Goal: Task Accomplishment & Management: Complete application form

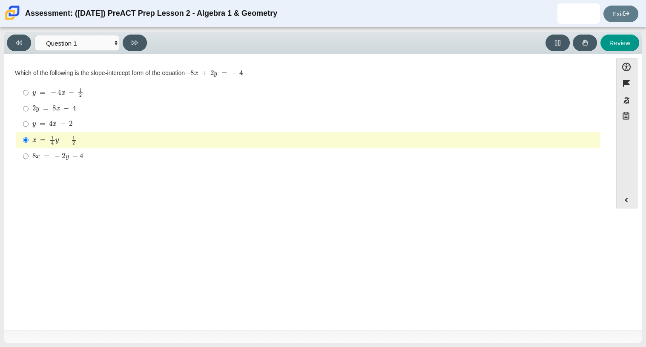
select select "bbf5d072-3e0b-44c4-9a12-6e7c9033f65b"
click at [67, 43] on select "Questions Question 1 Question 2 Question 3 Question 4 Question 5 Question 6 Que…" at bounding box center [76, 43] width 85 height 16
click at [140, 124] on div "y = 4 x − 2" at bounding box center [314, 124] width 565 height 9
click at [29, 124] on input "y = 4 x − 2 y = 4 x − 2" at bounding box center [26, 123] width 6 height 15
radio input "true"
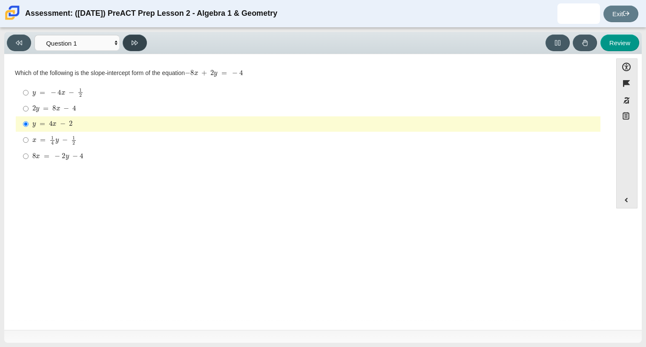
click at [138, 45] on icon at bounding box center [135, 43] width 6 height 6
select select "ed62e223-81bd-4cbf-ab48-ab975844bd1f"
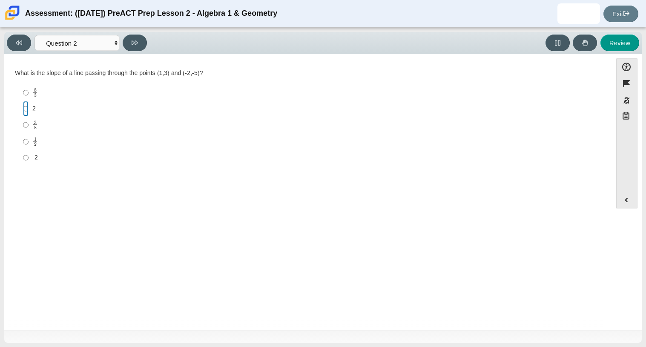
click at [24, 110] on input "2 2" at bounding box center [26, 108] width 6 height 15
radio input "true"
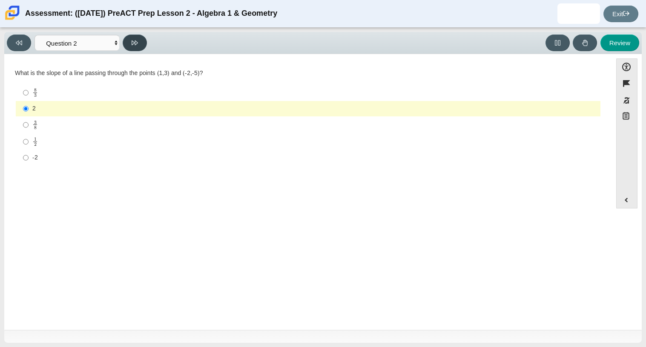
click at [135, 43] on icon at bounding box center [135, 42] width 6 height 5
select select "97f4f5fa-a52e-4fed-af51-565bfcdf47cb"
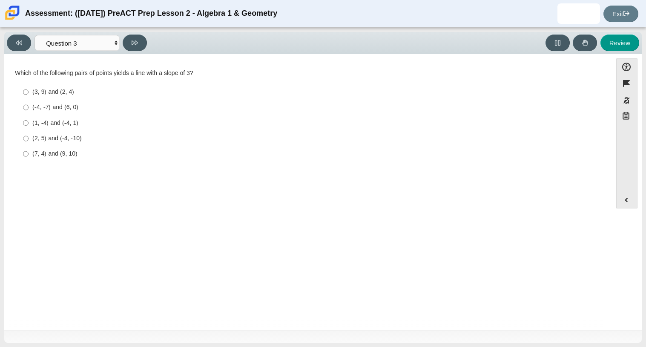
click at [55, 152] on div "(7, 4) and (9, 10)" at bounding box center [314, 153] width 565 height 9
click at [29, 152] on input "(7, 4) and (9, 10) (7, 4) and (9, 10)" at bounding box center [26, 153] width 6 height 15
radio input "true"
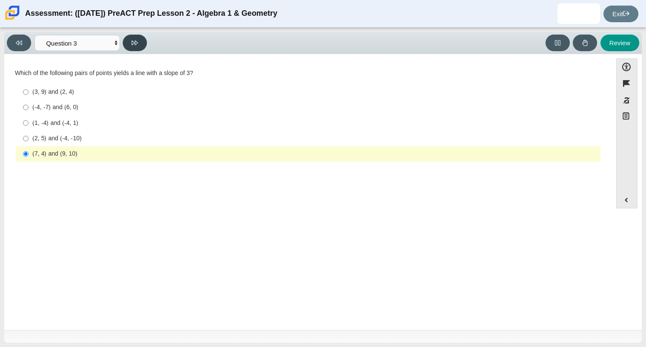
click at [135, 41] on icon at bounding box center [135, 43] width 6 height 6
select select "89427bb7-e313-4f00-988f-8b8255897029"
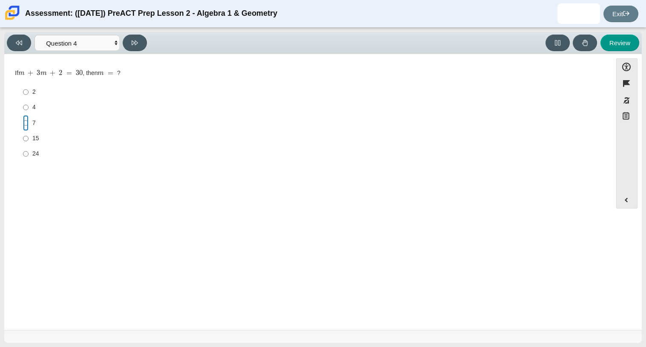
click at [23, 120] on input "7 7" at bounding box center [26, 122] width 6 height 15
radio input "true"
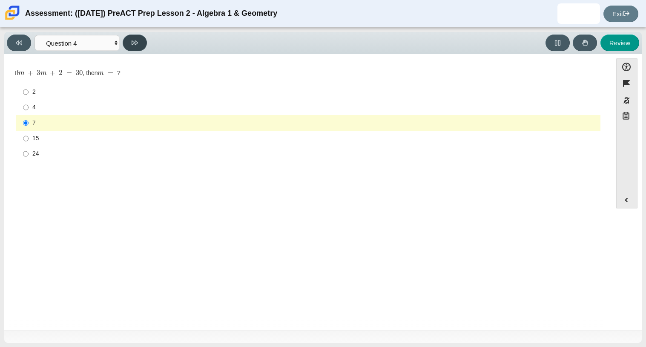
click at [137, 41] on icon at bounding box center [135, 42] width 6 height 5
select select "489dcffd-4e6a-49cf-a9d6-ad1d4a911a4e"
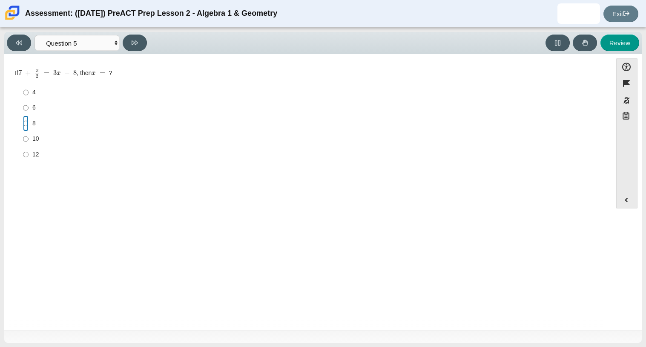
click at [23, 129] on input "8 8" at bounding box center [26, 122] width 6 height 15
radio input "true"
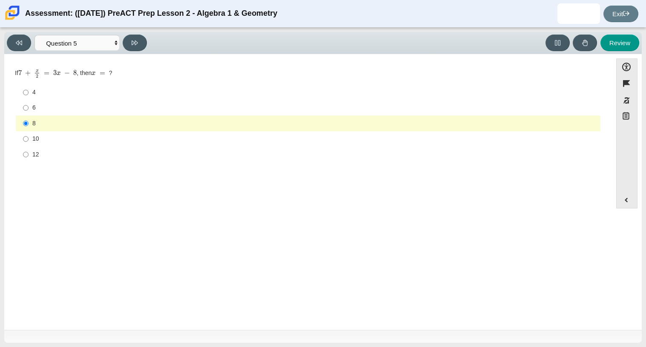
click at [129, 31] on div "Viewing Question 5 of 10 in Pacing Mode Questions Question 1 Question 2 Questio…" at bounding box center [323, 187] width 646 height 319
click at [130, 38] on button at bounding box center [135, 42] width 24 height 17
select select "210571de-36a6-4d8e-a361-ceff8ef801dc"
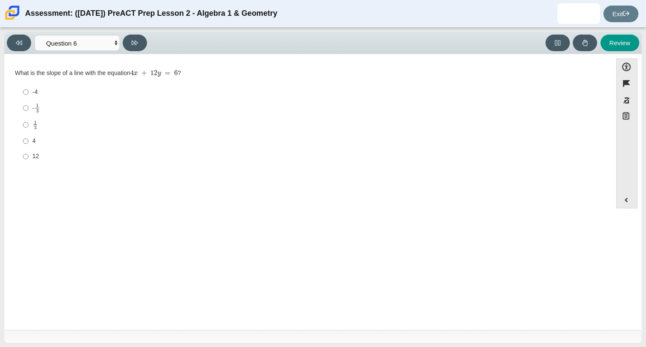
click at [30, 109] on label "- 1 3 -1 third" at bounding box center [308, 108] width 583 height 17
click at [29, 109] on input "- 1 3 -1 third" at bounding box center [26, 108] width 6 height 17
radio input "true"
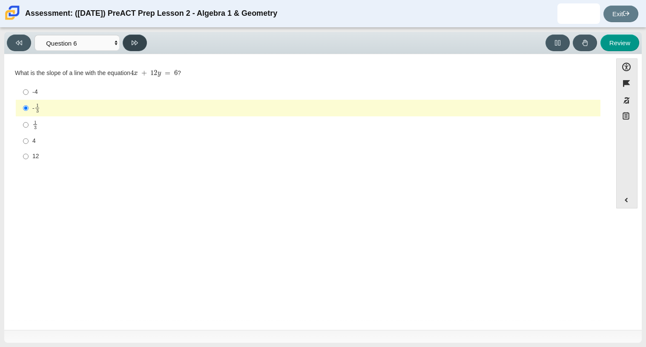
click at [139, 40] on button at bounding box center [135, 42] width 24 height 17
select select "ec95ace6-bebc-42b8-9428-40567494d4da"
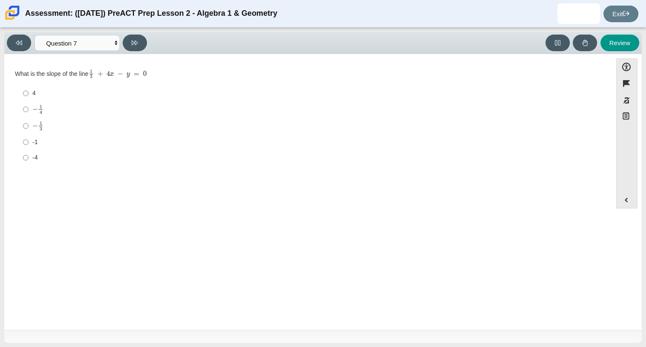
click at [20, 90] on label "4 4" at bounding box center [308, 93] width 583 height 15
click at [23, 90] on input "4 4" at bounding box center [26, 93] width 6 height 15
radio input "true"
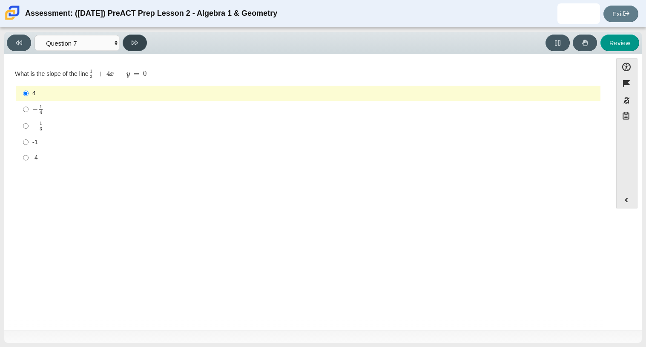
click at [133, 36] on button at bounding box center [135, 42] width 24 height 17
select select "ce81fe10-bf29-4b5e-8bd7-4f47f2fed4d8"
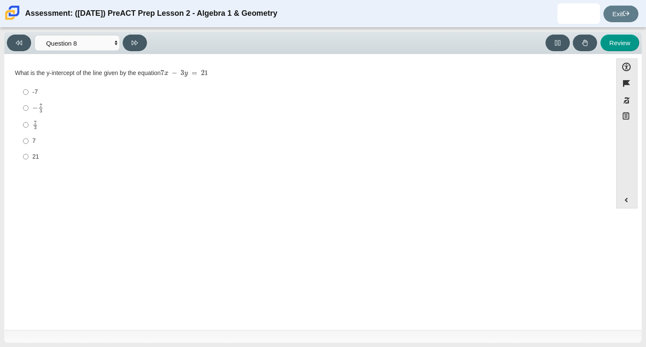
click at [43, 109] on mjx-frac "Assessment items" at bounding box center [41, 107] width 6 height 9
click at [29, 109] on input "− 7 3 negative 7 thirds" at bounding box center [26, 108] width 6 height 17
radio input "true"
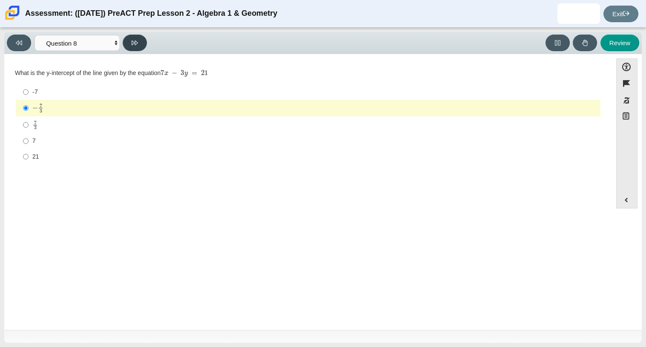
click at [132, 41] on icon at bounding box center [135, 42] width 6 height 5
select select "14773eaf-2ca1-47ae-afe7-a624a56f34b3"
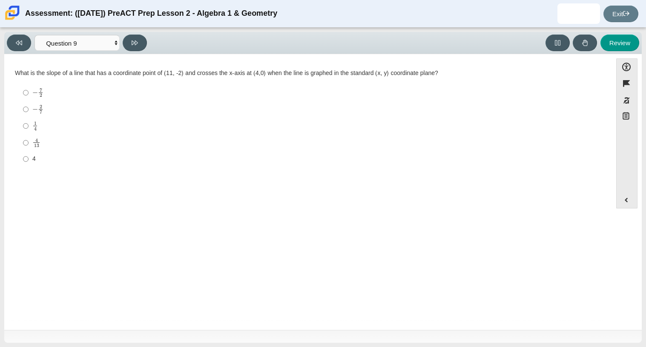
click at [36, 112] on mjx-math "Assessment items" at bounding box center [37, 109] width 11 height 10
click at [29, 112] on input "− 2 7 negative 2 sevenths" at bounding box center [26, 109] width 6 height 17
radio input "true"
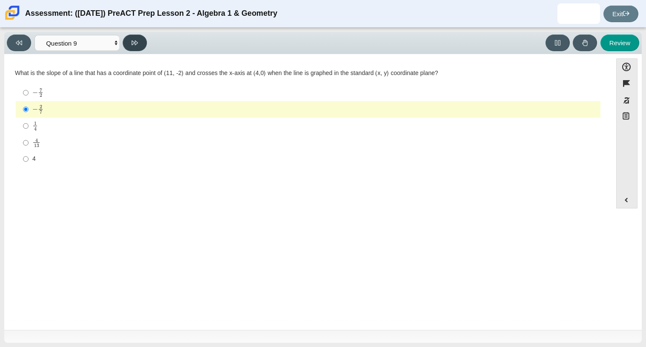
click at [137, 42] on icon at bounding box center [135, 42] width 6 height 5
select select "96b71634-eacb-4f7e-8aef-411727d9bcba"
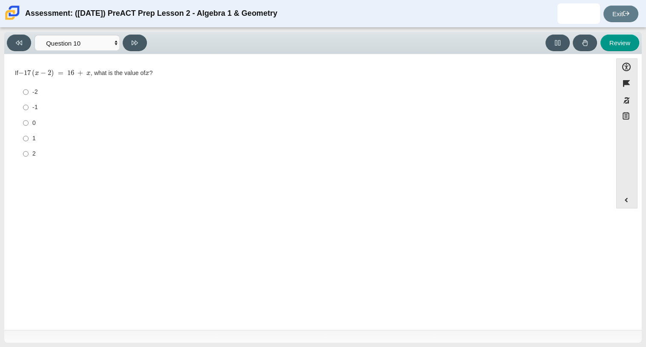
click at [29, 94] on label "-2 -2" at bounding box center [308, 91] width 583 height 15
click at [29, 94] on input "-2 -2" at bounding box center [26, 91] width 6 height 15
radio input "true"
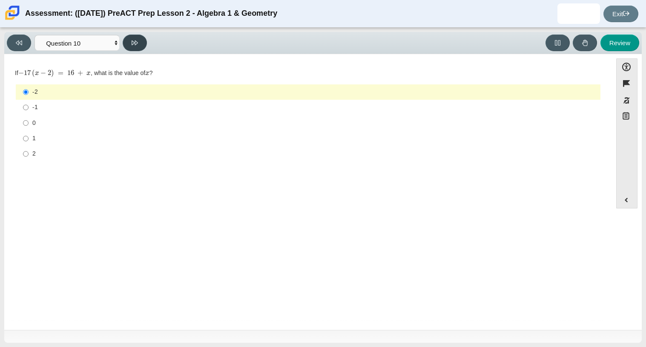
click at [127, 37] on button at bounding box center [135, 42] width 24 height 17
select select "review"
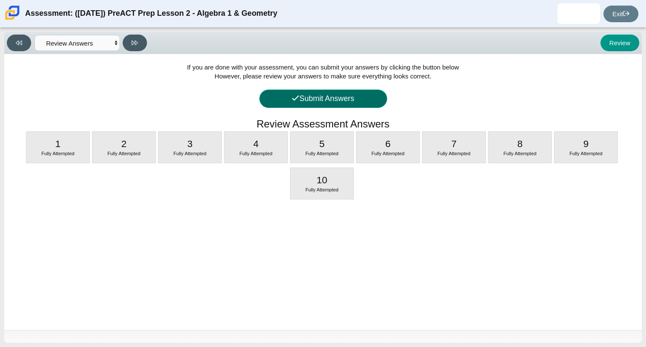
click at [352, 98] on button "Submit Answers" at bounding box center [323, 98] width 128 height 18
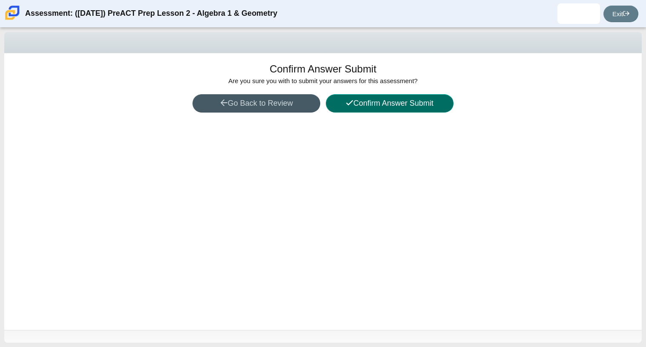
click at [410, 107] on button "Confirm Answer Submit" at bounding box center [390, 103] width 128 height 18
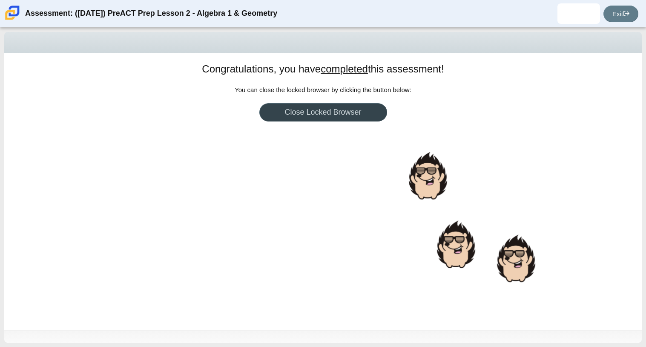
click at [314, 111] on link "Close Locked Browser" at bounding box center [323, 112] width 128 height 18
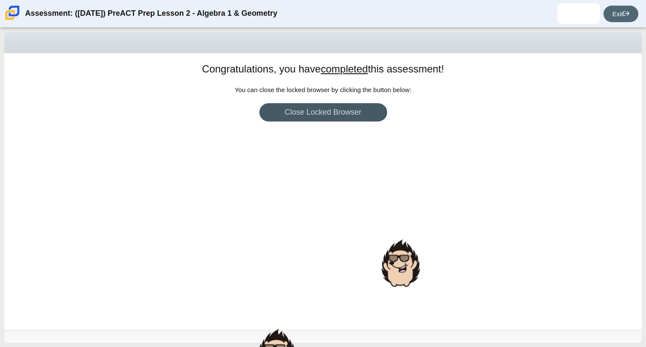
click at [623, 13] on use at bounding box center [626, 13] width 6 height 5
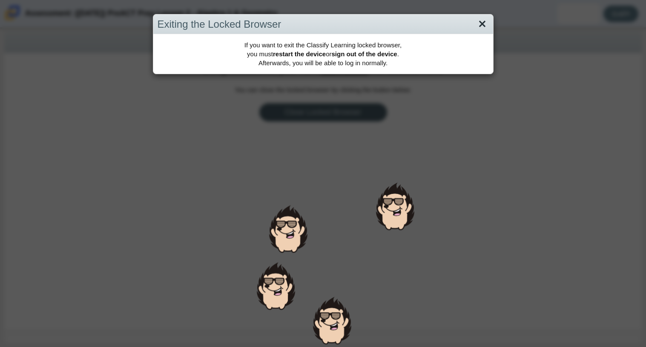
click at [479, 20] on link "Close" at bounding box center [482, 24] width 13 height 14
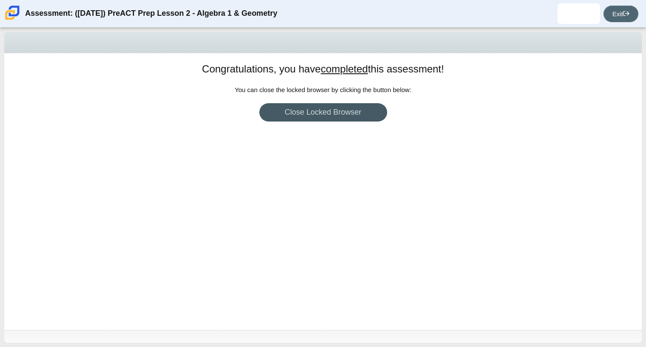
click at [603, 14] on link "Exit" at bounding box center [620, 14] width 35 height 17
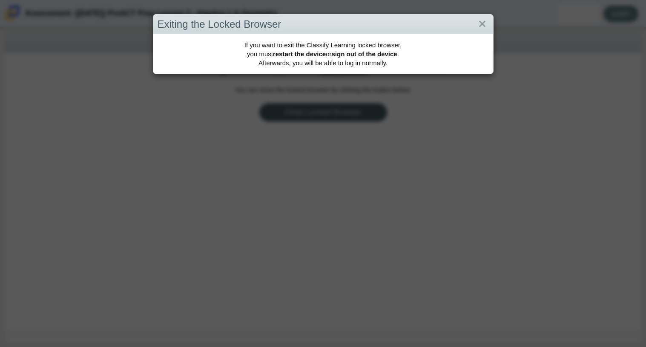
click at [327, 56] on div "If you want to exit the Classify Learning locked browser, you must restart the …" at bounding box center [323, 54] width 340 height 40
